Goal: Task Accomplishment & Management: Use online tool/utility

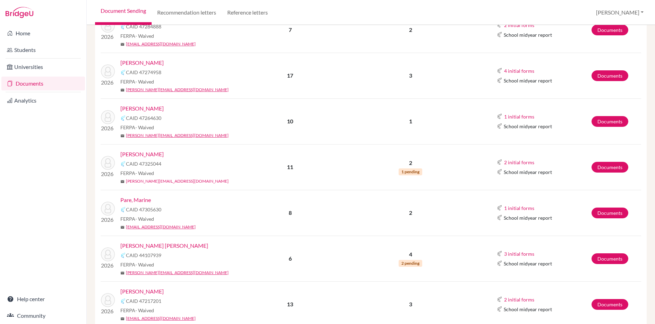
scroll to position [343, 0]
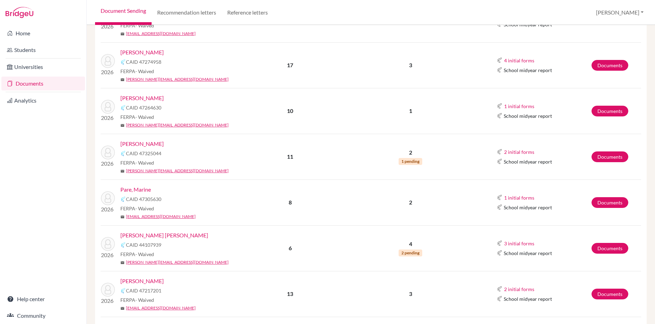
click at [146, 140] on link "[PERSON_NAME]" at bounding box center [141, 144] width 43 height 8
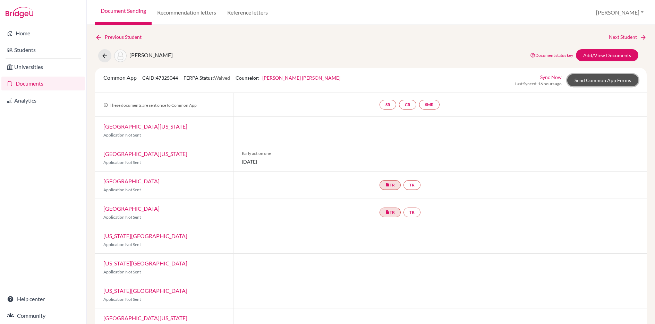
click at [597, 80] on link "Send Common App Forms" at bounding box center [602, 80] width 71 height 12
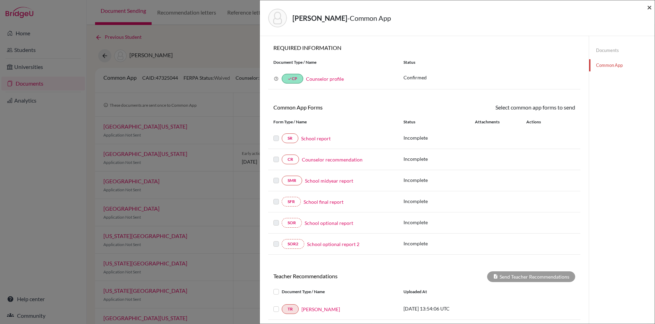
click at [648, 7] on span "×" at bounding box center [649, 7] width 5 height 10
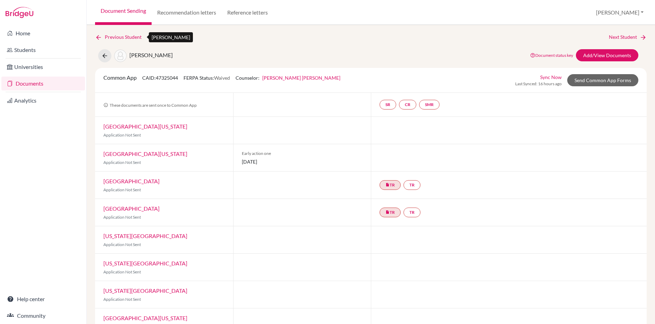
click at [117, 41] on link "Previous Student" at bounding box center [121, 37] width 52 height 8
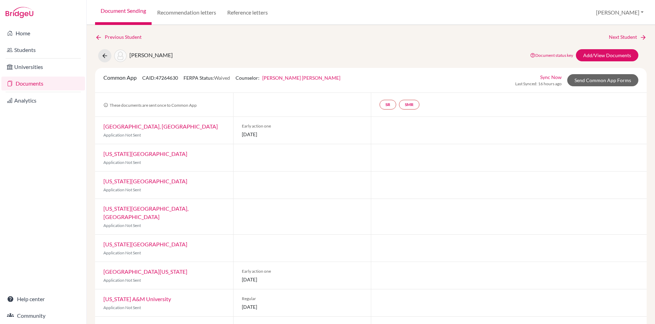
click at [122, 11] on link "Document Sending" at bounding box center [123, 12] width 57 height 25
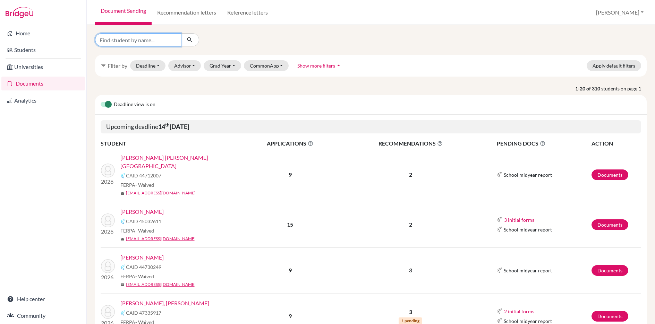
click at [161, 39] on input "Find student by name..." at bounding box center [138, 39] width 86 height 13
type input "avery"
click at [190, 38] on icon "submit" at bounding box center [189, 39] width 7 height 7
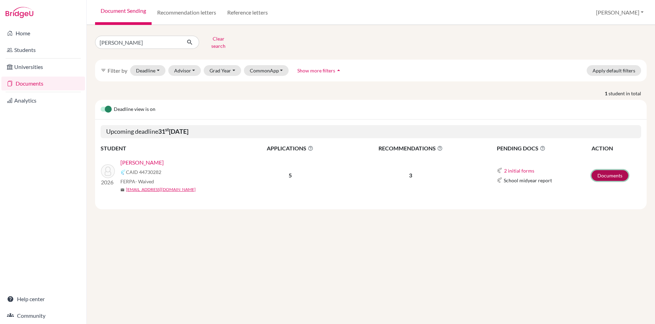
click at [608, 170] on link "Documents" at bounding box center [609, 175] width 37 height 11
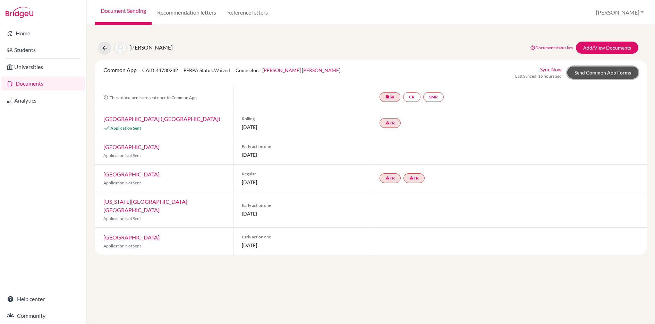
click at [601, 73] on link "Send Common App Forms" at bounding box center [602, 73] width 71 height 12
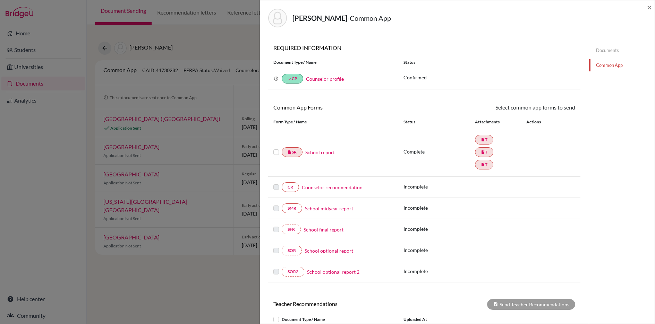
click at [341, 188] on link "Counselor recommendation" at bounding box center [332, 187] width 61 height 7
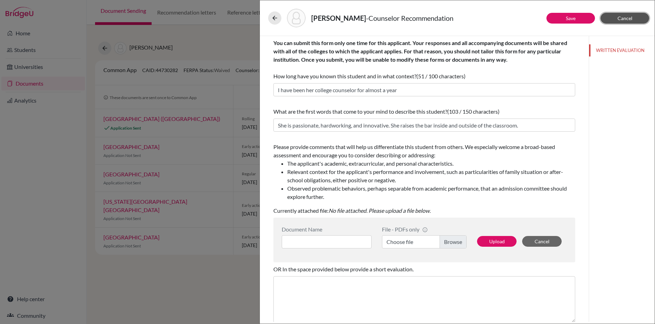
click at [613, 19] on button "Cancel" at bounding box center [624, 18] width 49 height 11
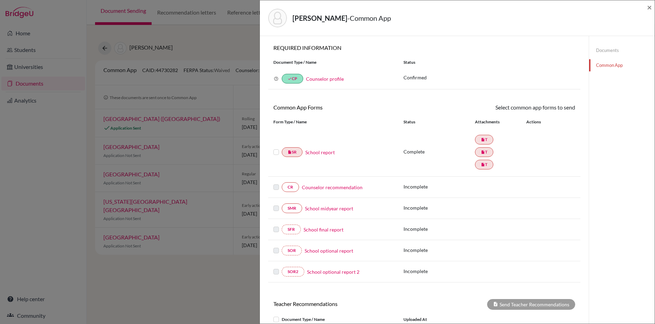
click at [605, 49] on link "Documents" at bounding box center [622, 50] width 66 height 12
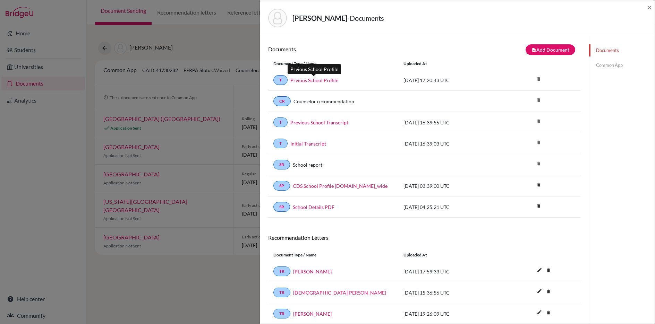
click at [307, 80] on link "Prvious School Profile" at bounding box center [314, 80] width 48 height 7
click at [314, 123] on link "Previous School Transcript" at bounding box center [319, 122] width 58 height 7
